Goal: Find contact information: Find contact information

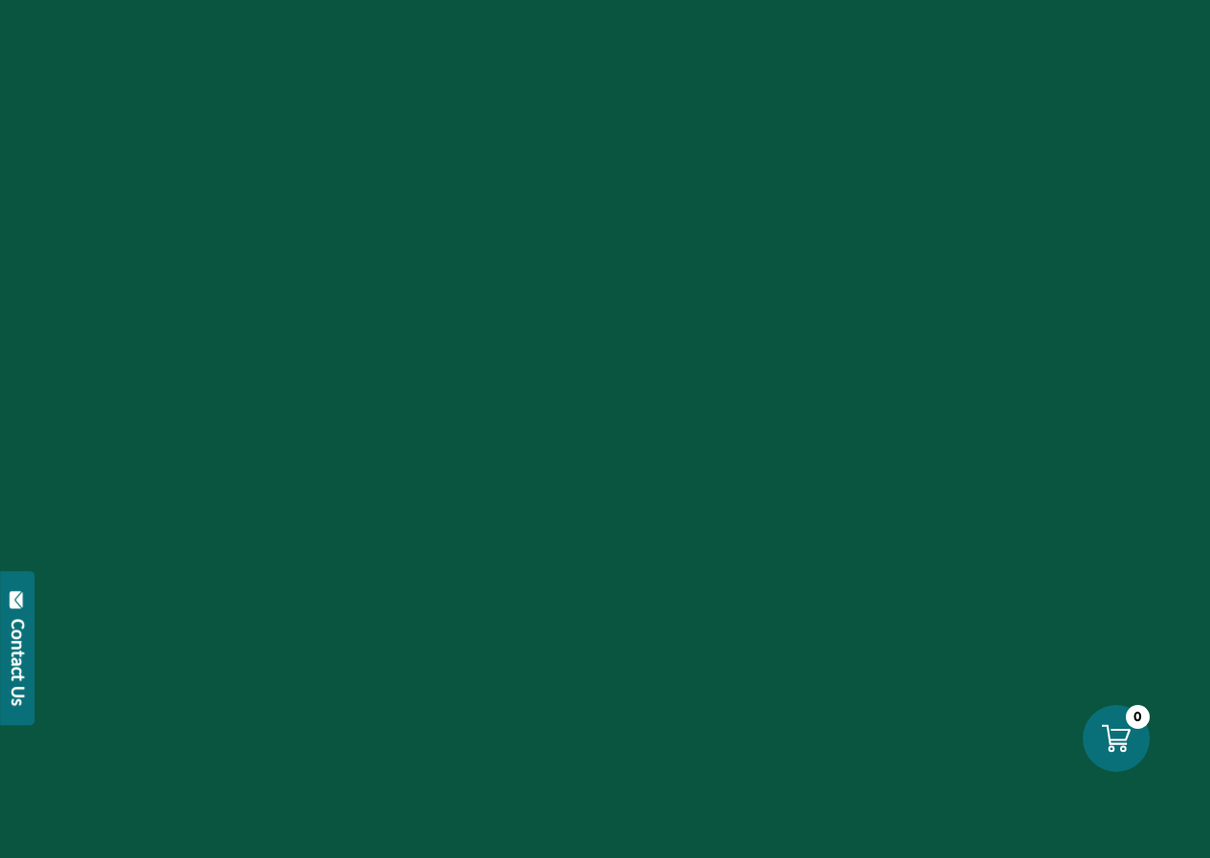
click at [620, 823] on div at bounding box center [605, 429] width 1210 height 858
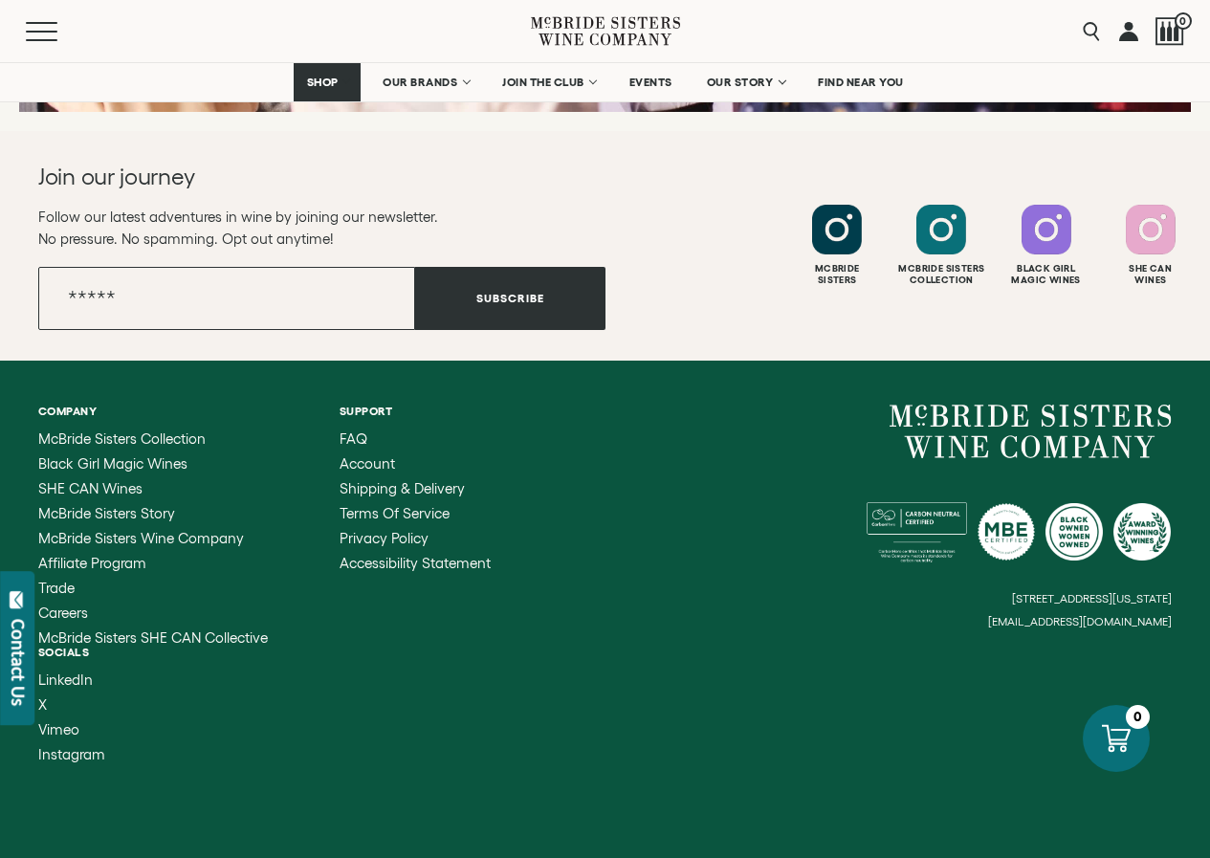
scroll to position [7746, 0]
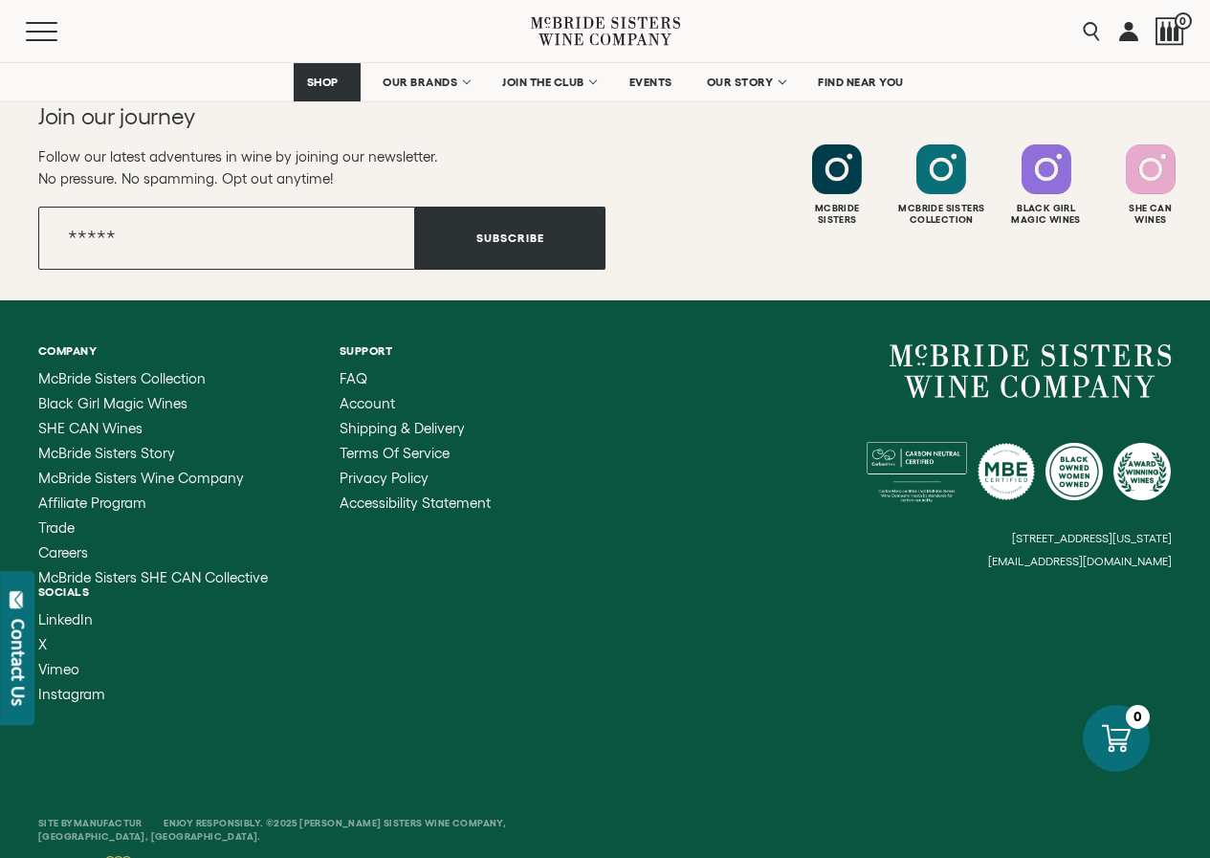
drag, startPoint x: 1186, startPoint y: 511, endPoint x: 790, endPoint y: 518, distance: 396.1
click at [790, 518] on div "Company [PERSON_NAME] Sisters Collection Black Girl Magic Wines SHE CAN Wines […" at bounding box center [605, 523] width 1210 height 446
click at [1012, 532] on small "[STREET_ADDRESS][US_STATE]" at bounding box center [1092, 538] width 160 height 12
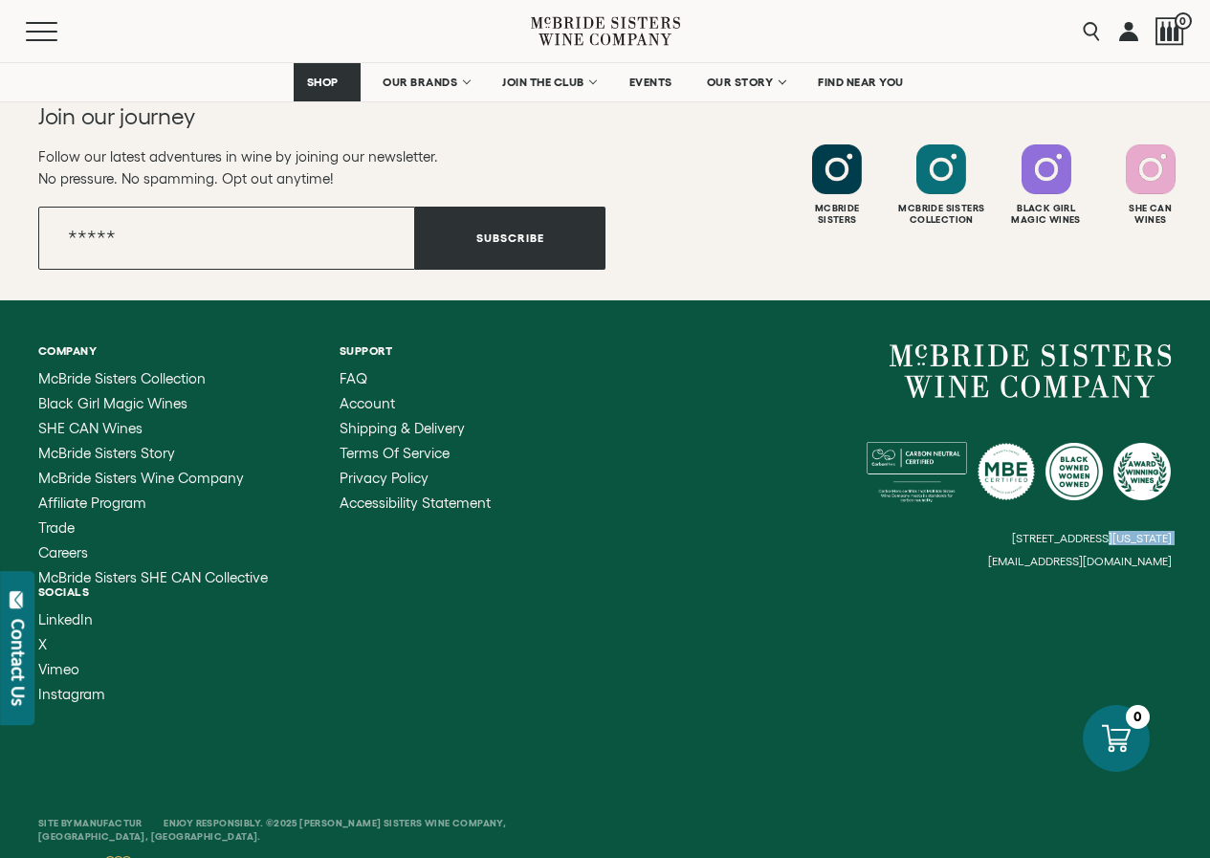
click at [1012, 531] on address "[STREET_ADDRESS][US_STATE]" at bounding box center [1092, 538] width 160 height 14
